Goal: Information Seeking & Learning: Find specific fact

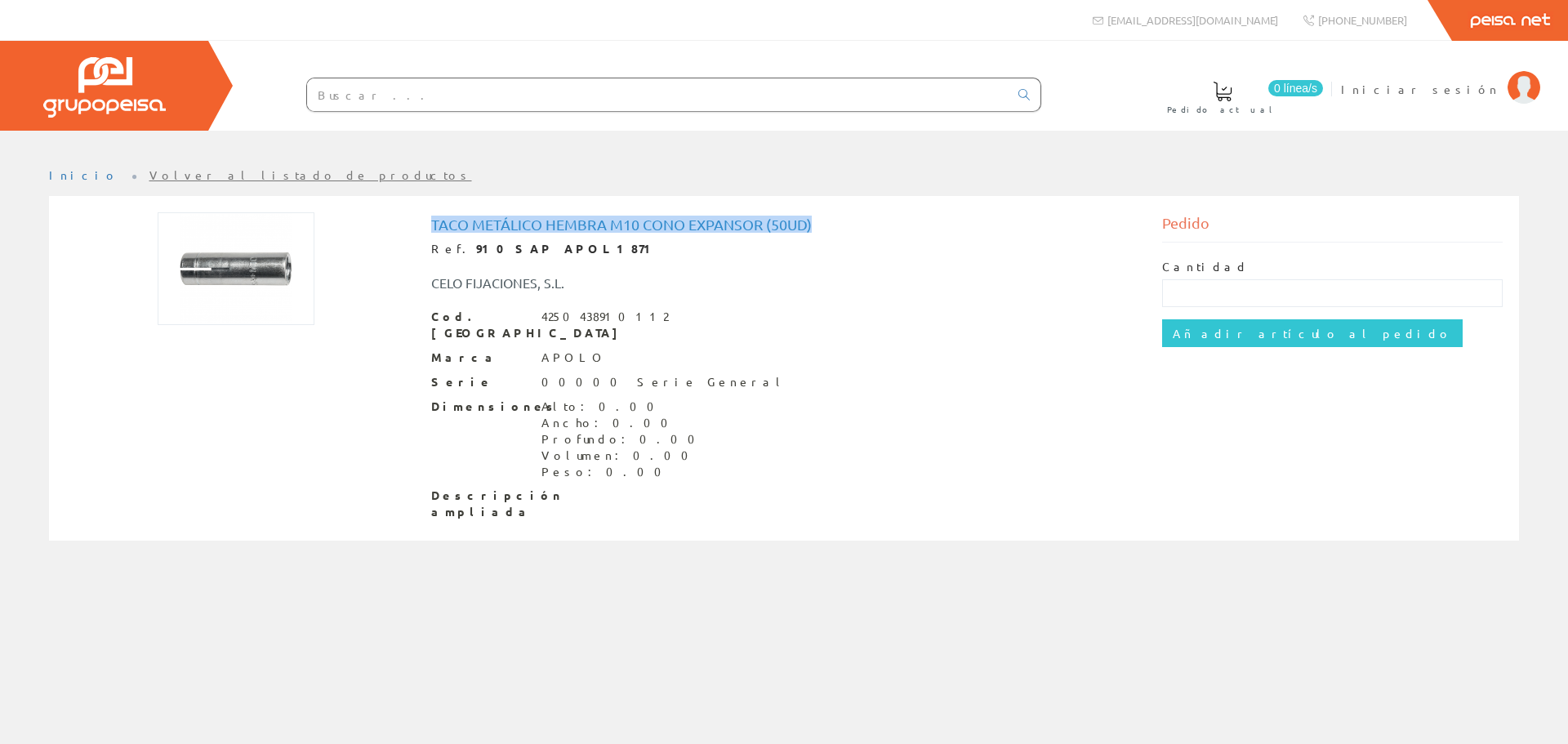
drag, startPoint x: 427, startPoint y: 218, endPoint x: 839, endPoint y: 218, distance: 412.0
click at [839, 218] on div "Taco metálico hembra m10 cono expansor (50ud) Ref. 910SAP APOL1871 CELO FIJACIO…" at bounding box center [784, 370] width 731 height 316
copy h1 "Taco metálico hembra m10 cono expansor (50ud)"
click at [579, 109] on input "text" at bounding box center [658, 95] width 701 height 33
paste input "Taco metálico hembra m10 cono expansor (50ud)"
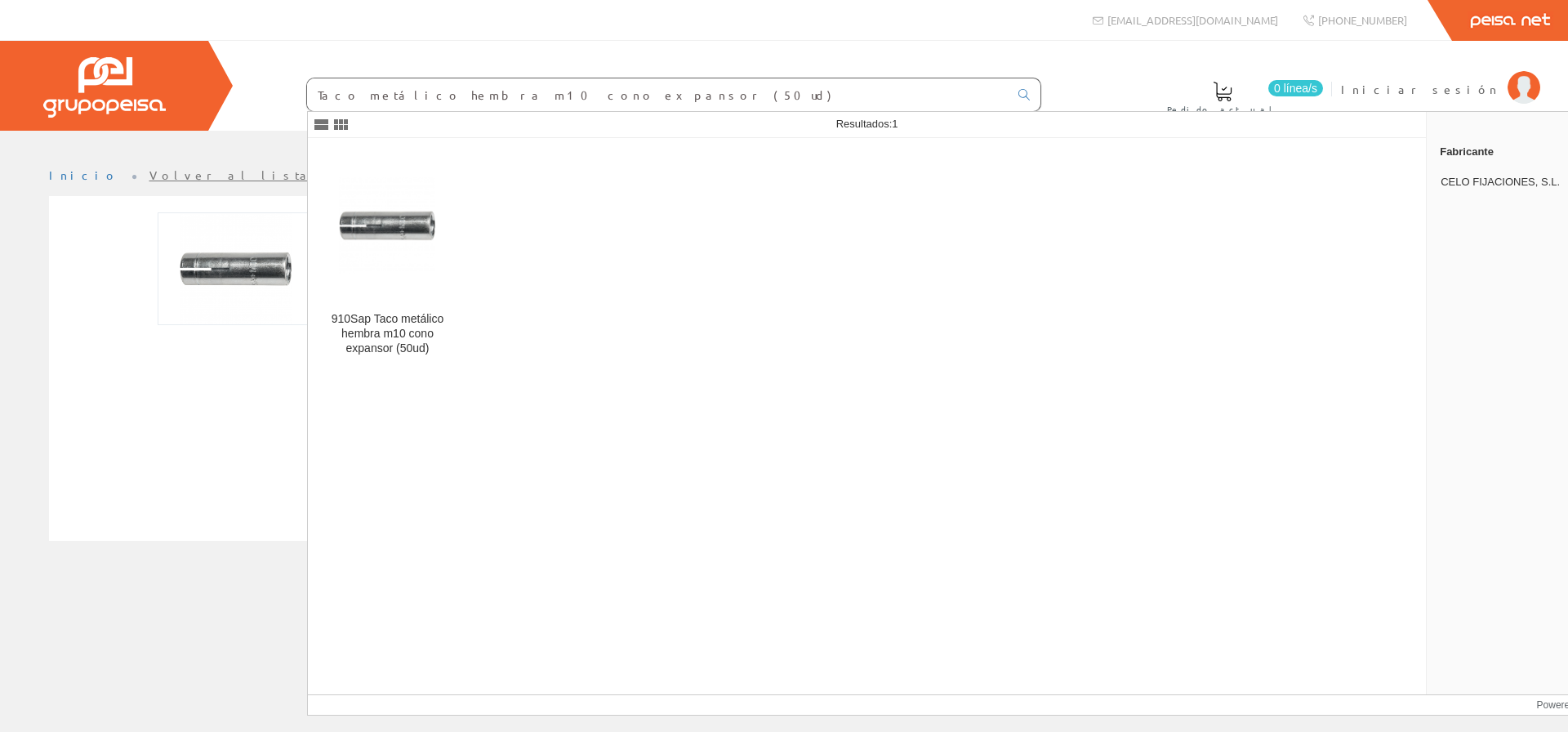
click at [458, 89] on input "Taco metálico hembra m10 cono expansor (50ud)" at bounding box center [658, 95] width 701 height 33
type input "Taco metálico hembra m6 cono expansor (50ud)"
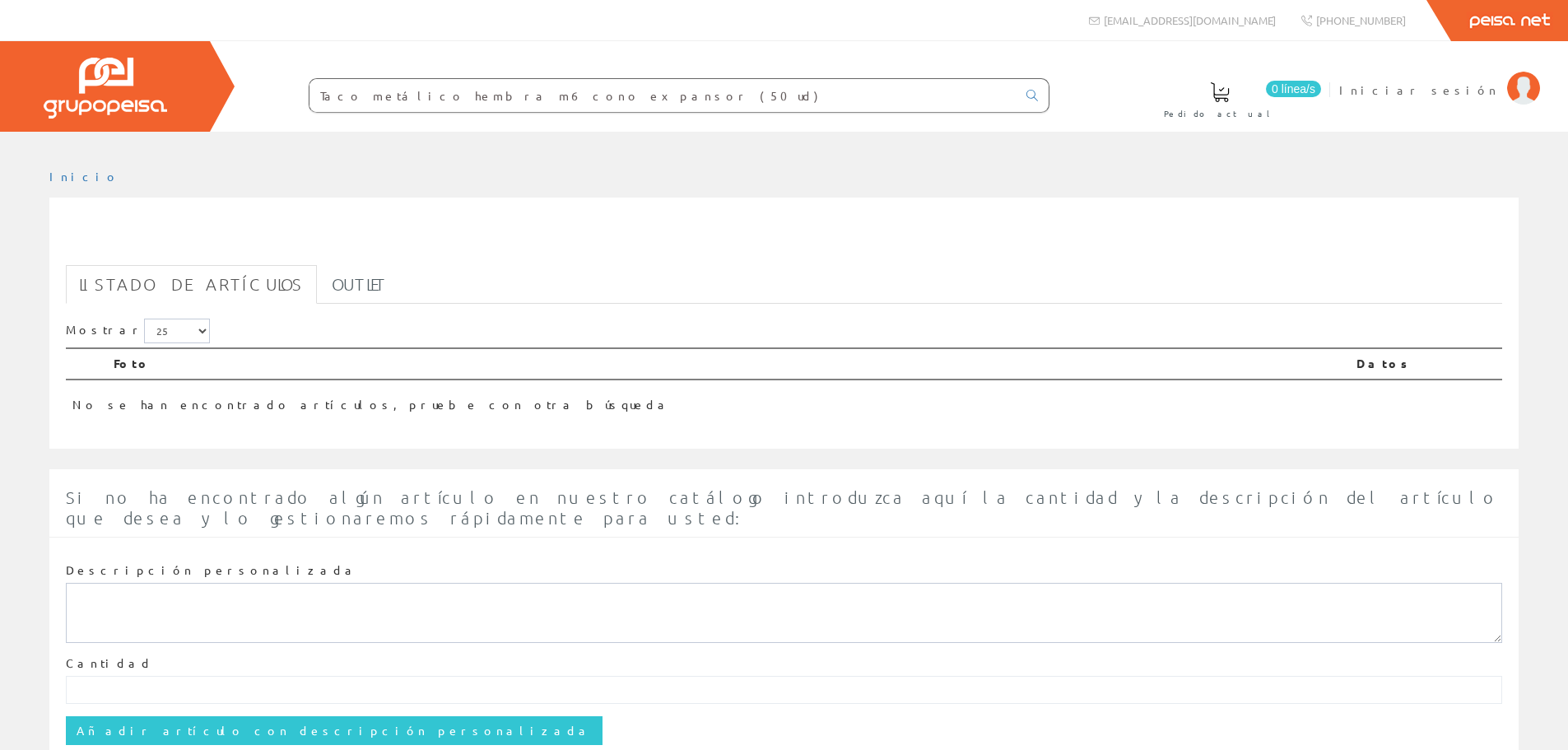
drag, startPoint x: 522, startPoint y: 97, endPoint x: 457, endPoint y: 98, distance: 65.0
click at [457, 98] on input "Taco metálico hembra m6 cono expansor (50ud)" at bounding box center [663, 95] width 707 height 33
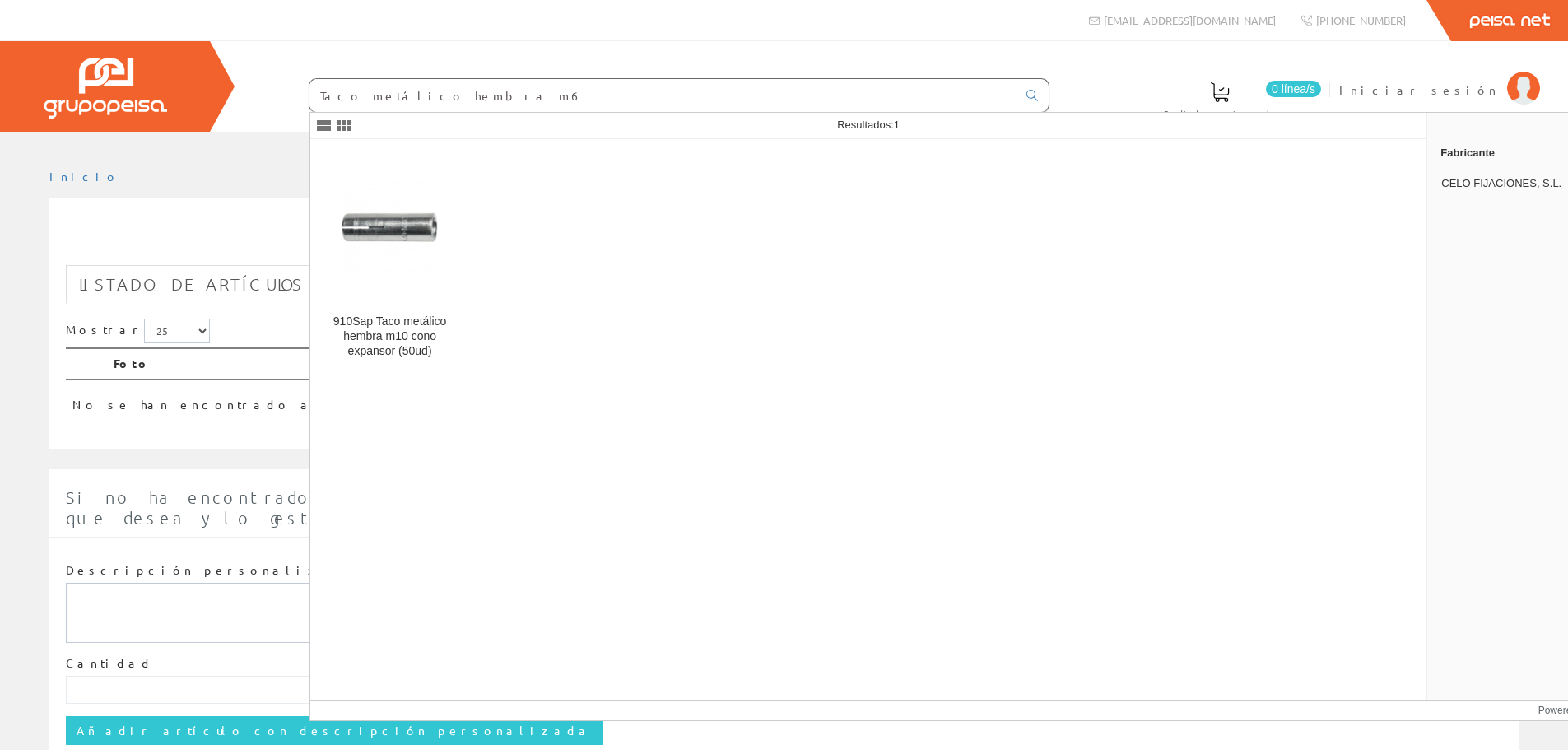
type input "Taco metálico hembra m6"
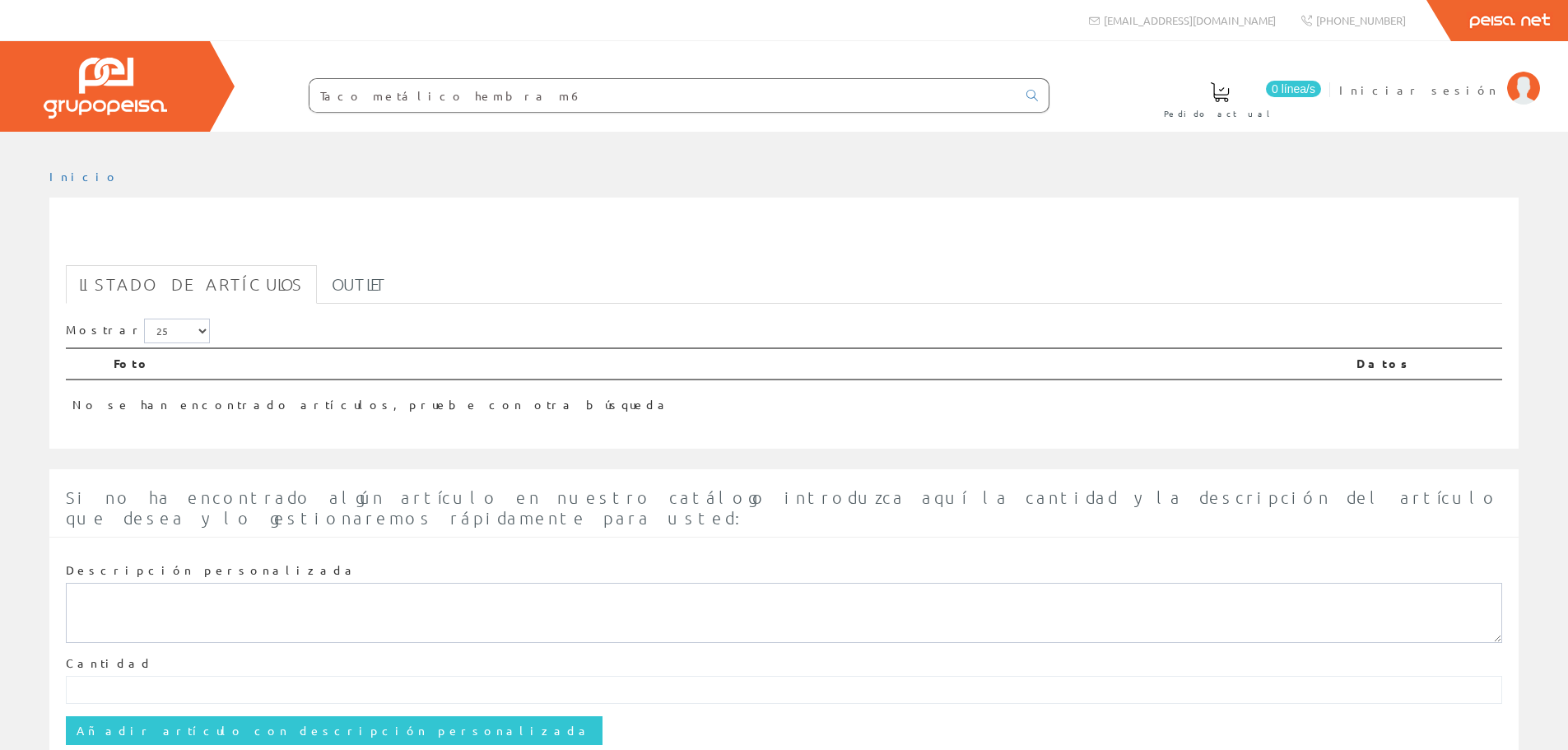
click at [517, 98] on input "Taco metálico hembra m6" at bounding box center [663, 95] width 707 height 33
click at [485, 99] on input "Taco metálico hembra m6" at bounding box center [663, 95] width 707 height 33
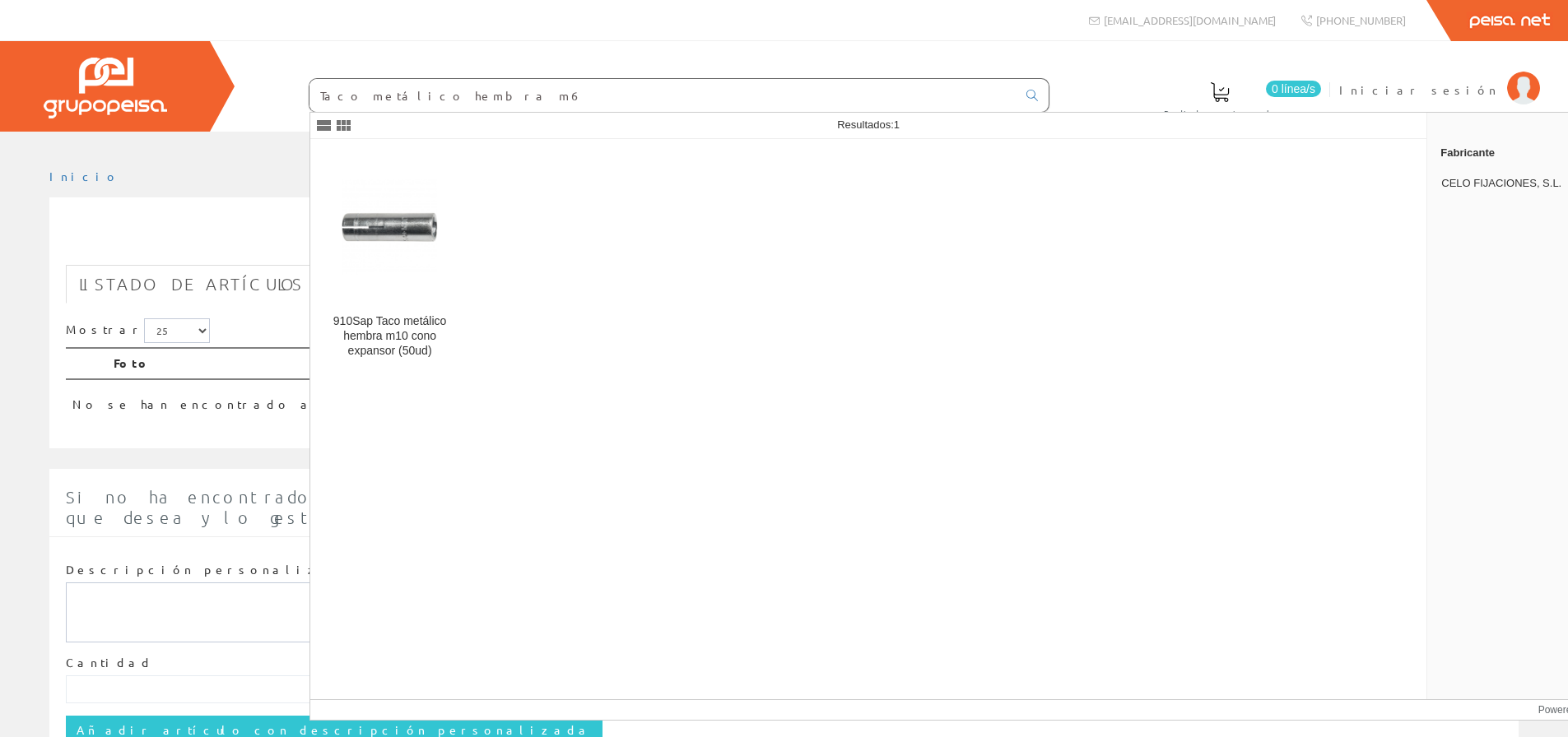
drag, startPoint x: 485, startPoint y: 99, endPoint x: 396, endPoint y: 109, distance: 89.6
click at [396, 109] on input "Taco metálico hembra m6" at bounding box center [663, 95] width 707 height 33
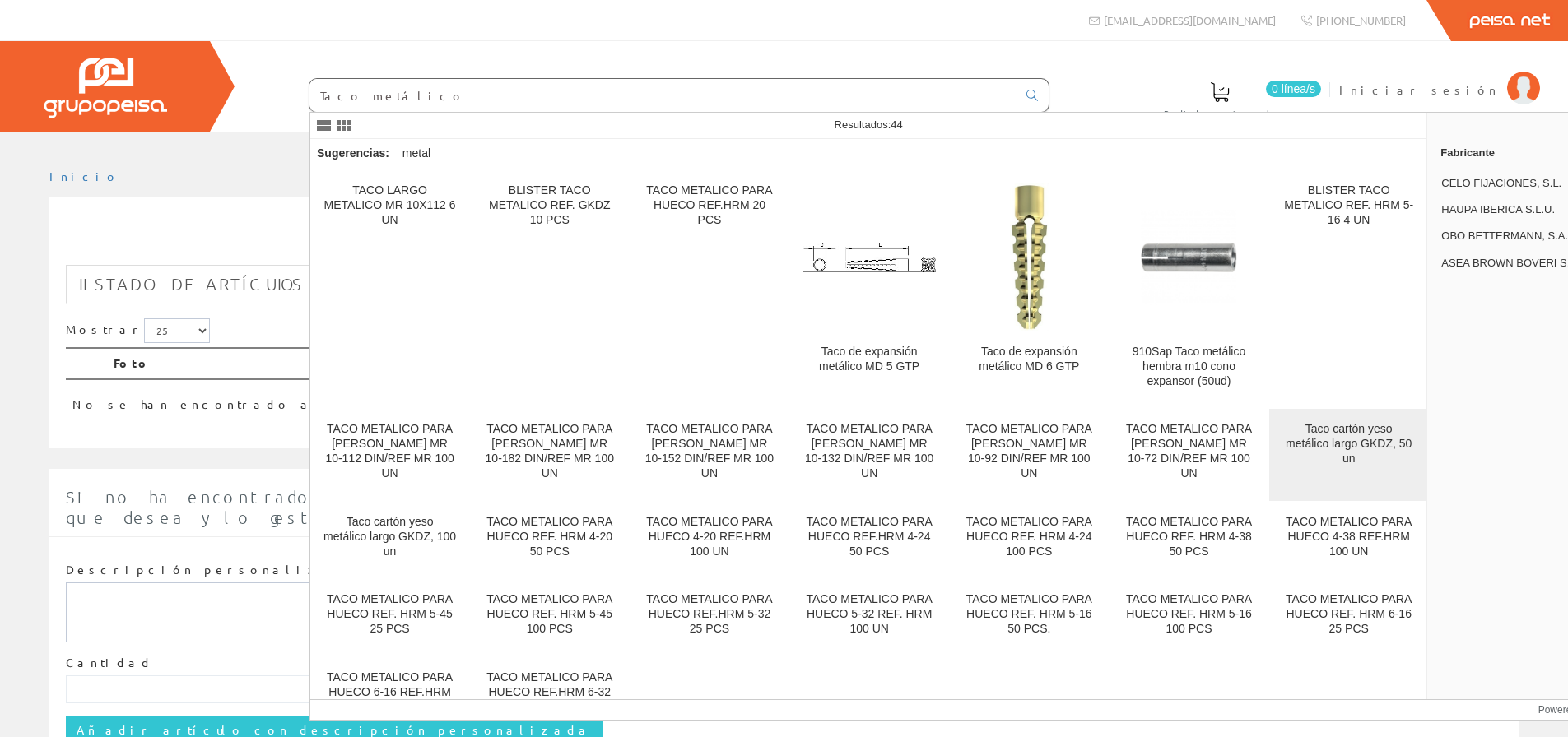
type input "Taco metálico"
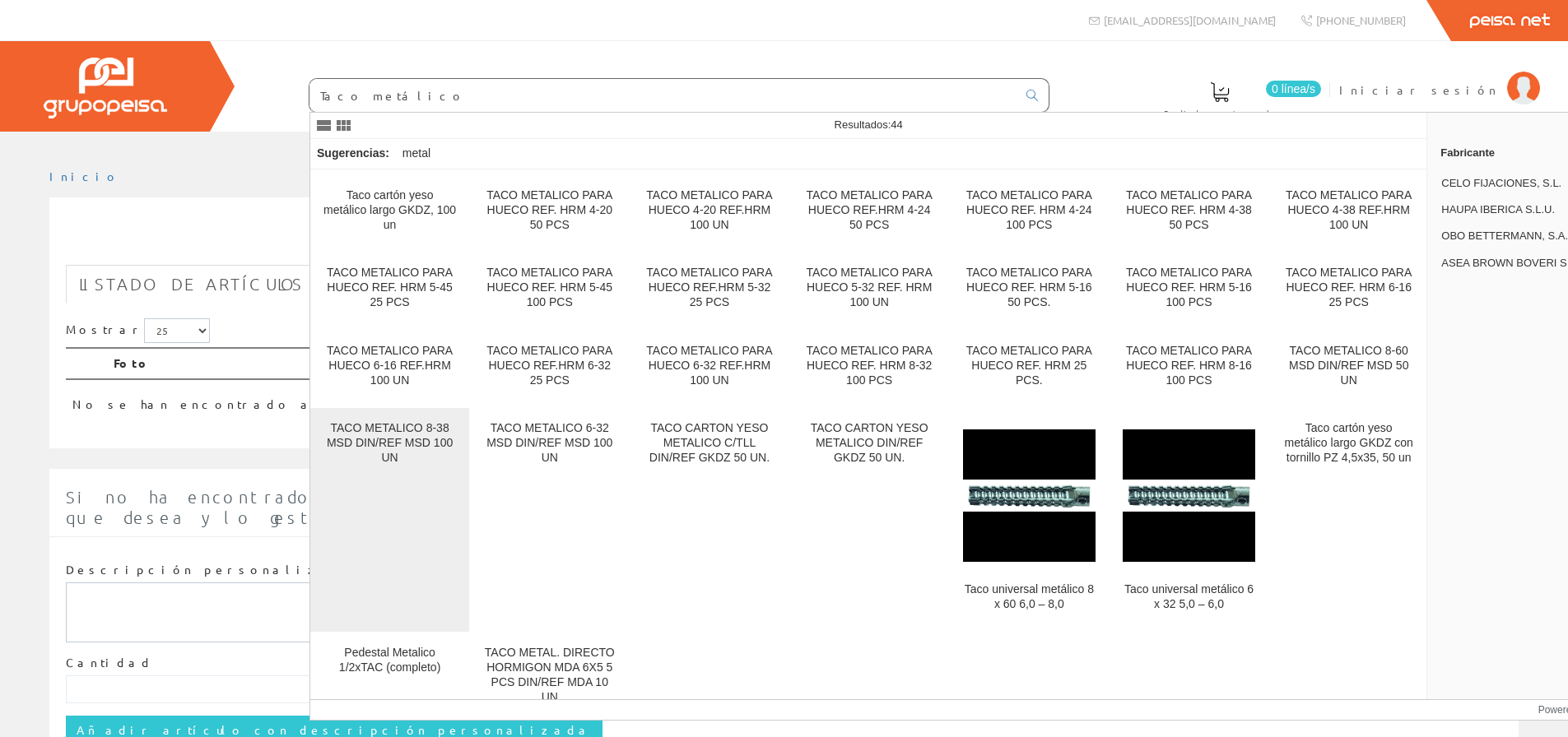
scroll to position [336, 0]
